Goal: Share content: Share content

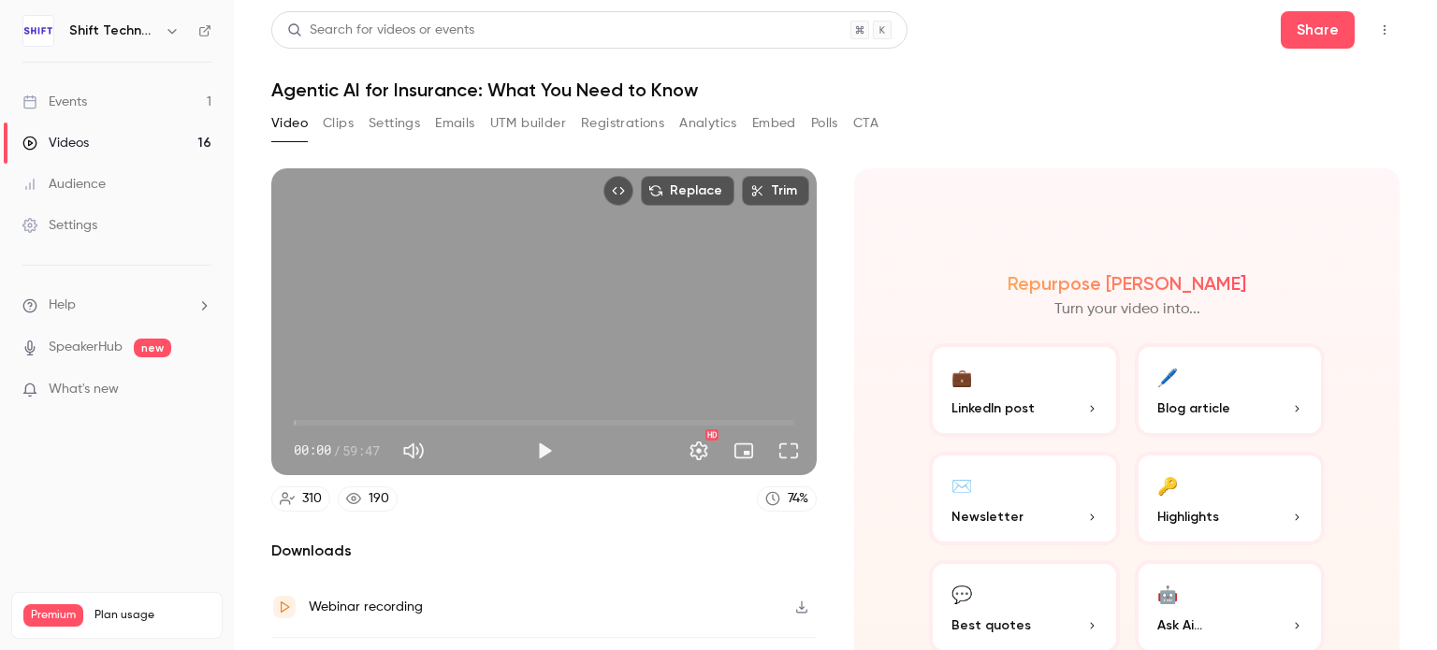
click at [128, 104] on link "Events 1" at bounding box center [117, 101] width 234 height 41
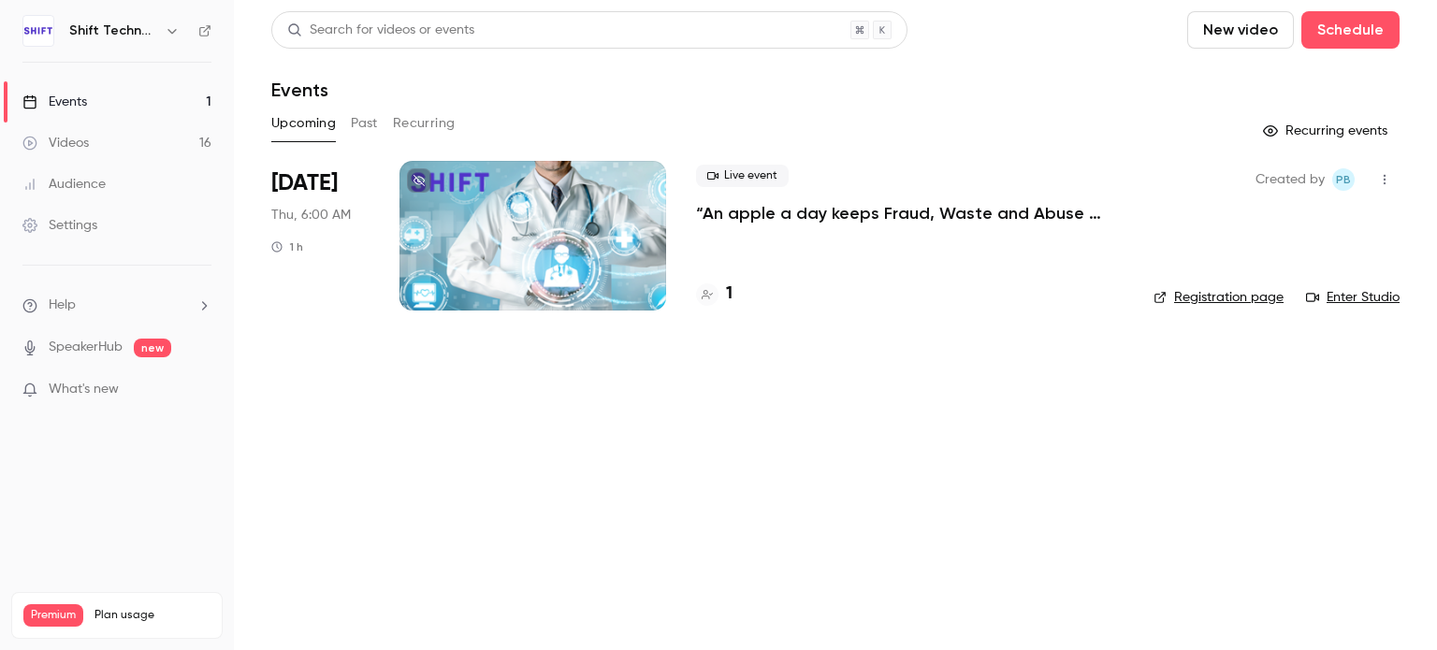
click at [372, 124] on button "Past" at bounding box center [364, 124] width 27 height 30
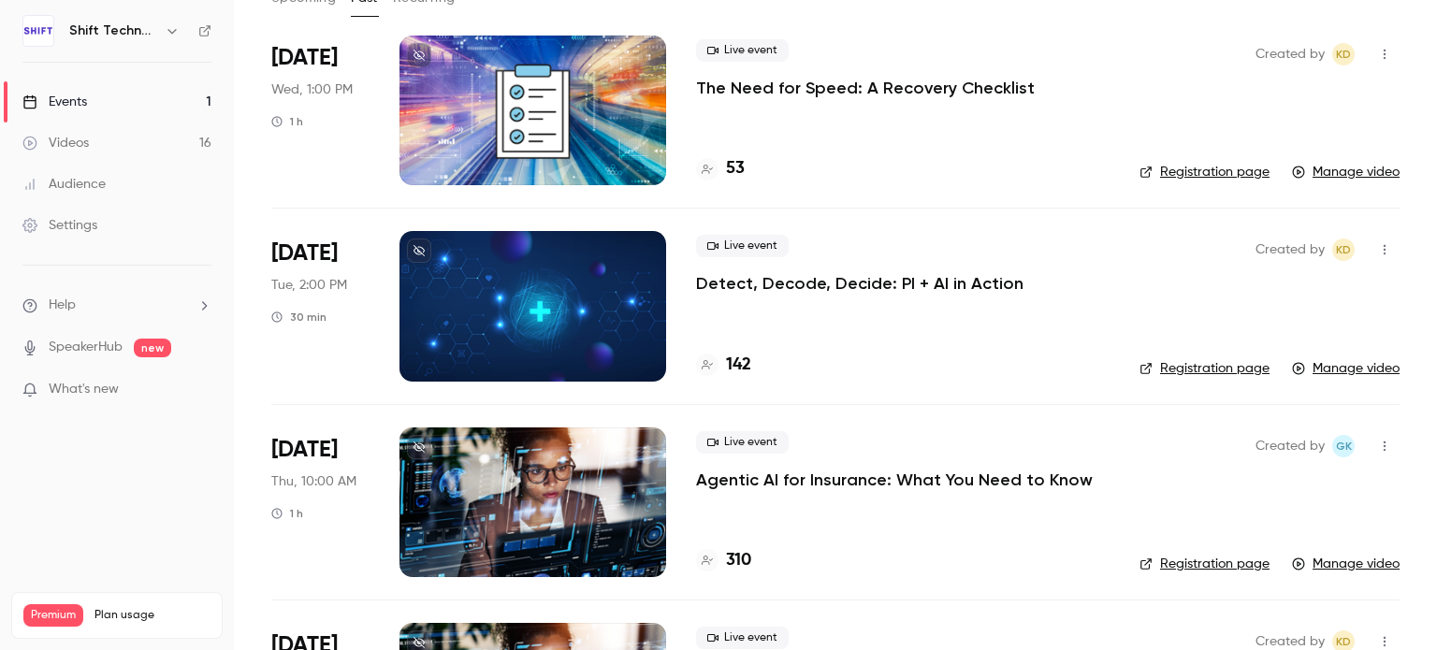
scroll to position [26, 0]
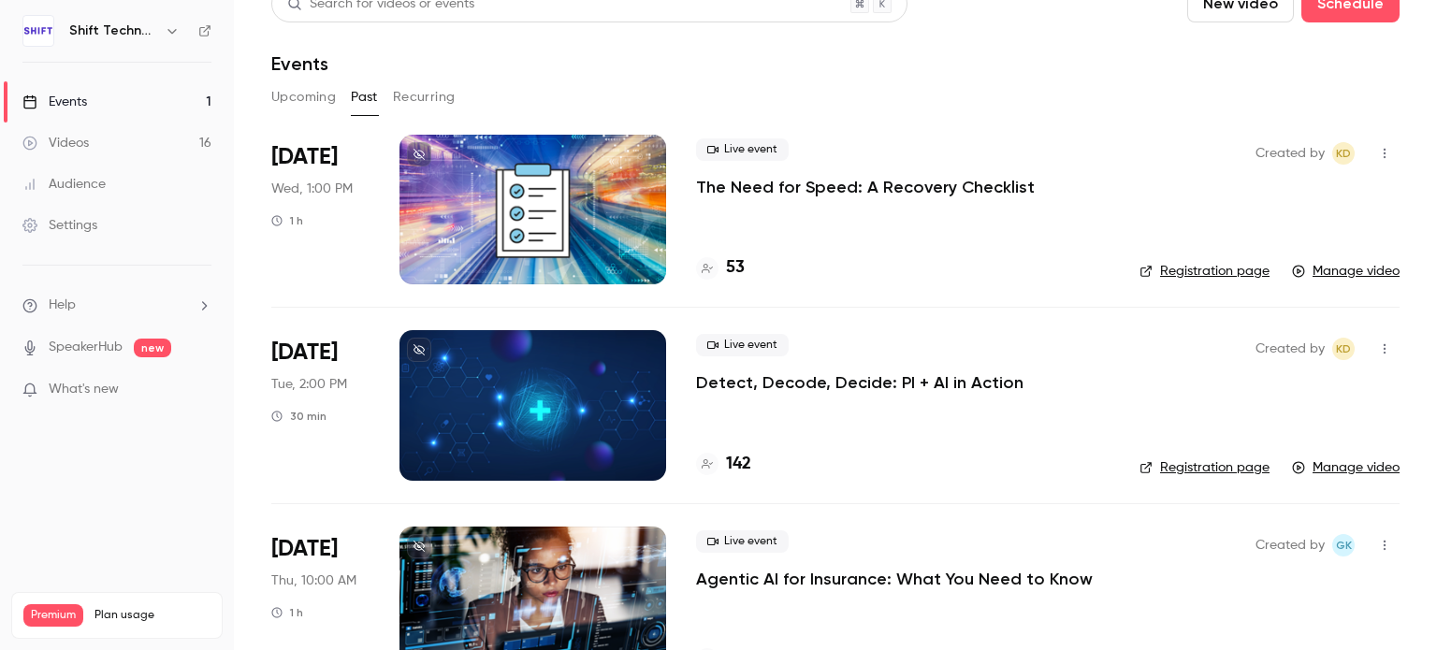
click at [692, 394] on li "[DATE] Tue, 2:00 PM 30 min Live event Detect, Decode, Decide: PI + AI in Action…" at bounding box center [835, 405] width 1128 height 196
click at [737, 384] on p "Detect, Decode, Decide: PI + AI in Action" at bounding box center [859, 382] width 327 height 22
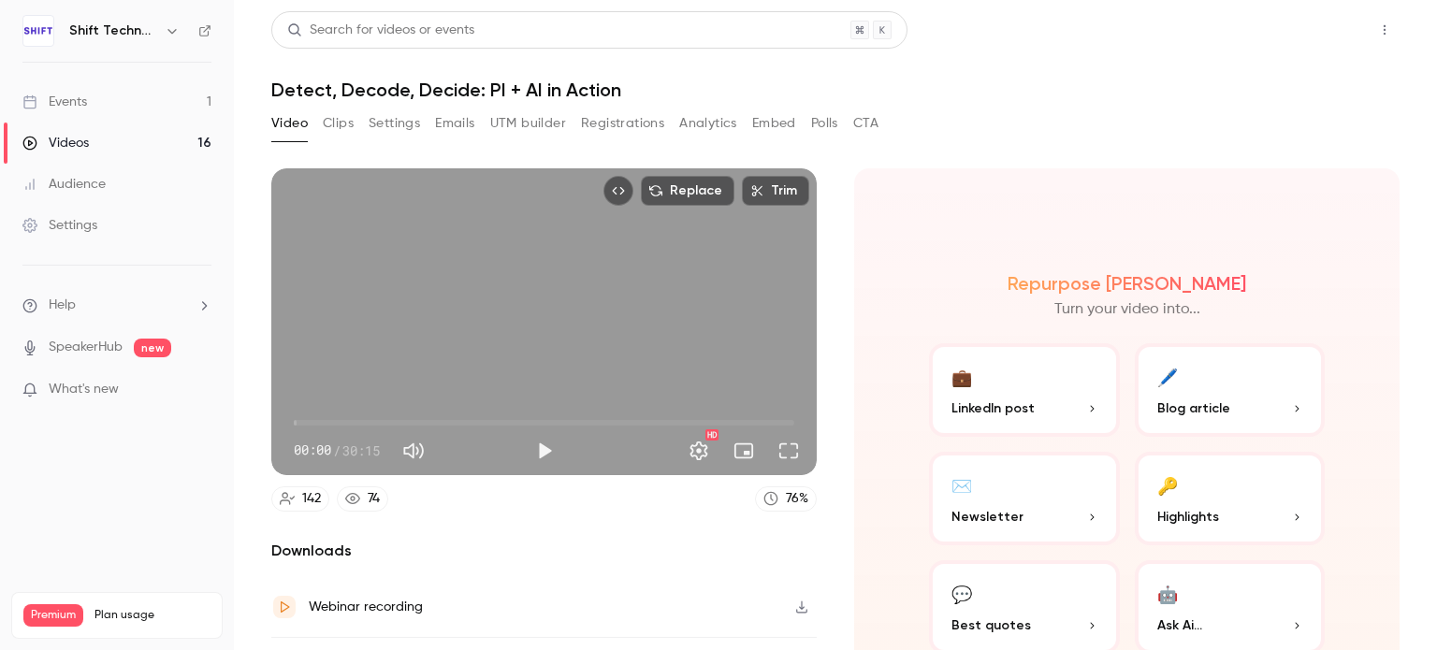
click at [1302, 23] on button "Share" at bounding box center [1318, 29] width 74 height 37
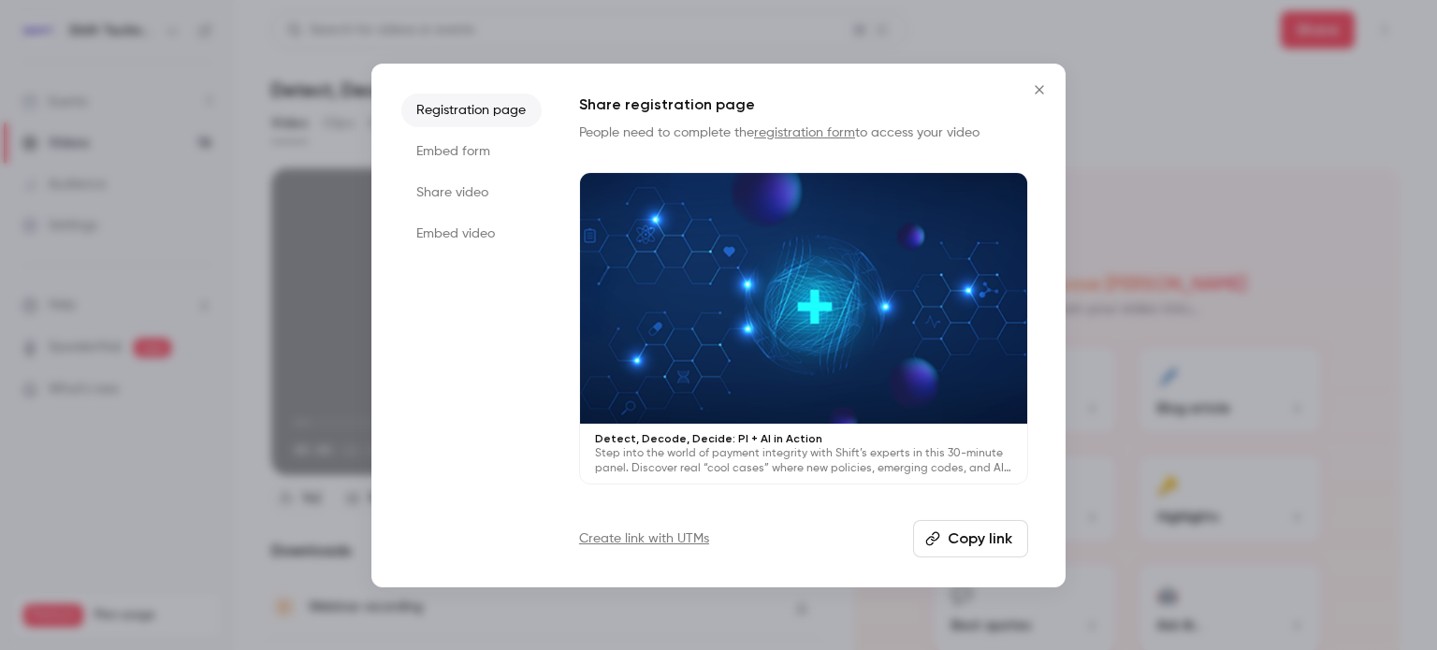
click at [446, 194] on li "Share video" at bounding box center [471, 193] width 140 height 34
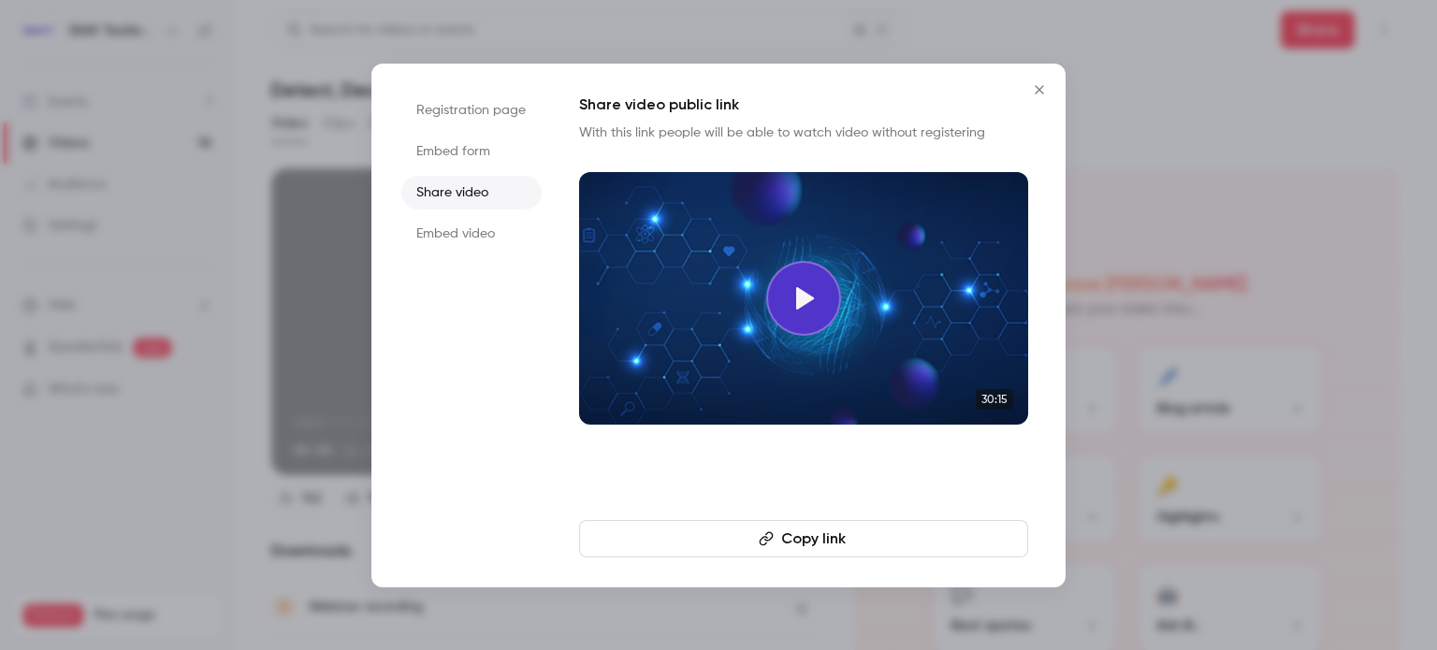
click at [706, 545] on button "Copy link" at bounding box center [803, 538] width 449 height 37
